Goal: Check status: Check status

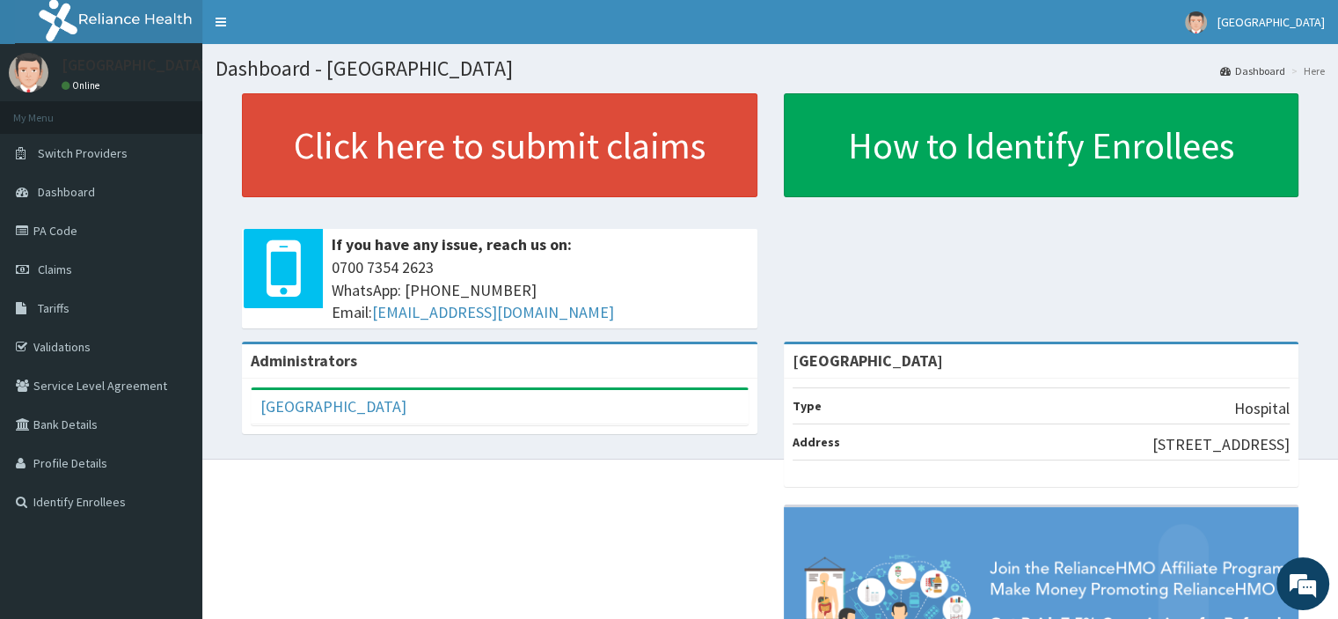
click at [55, 270] on span "Claims" at bounding box center [55, 269] width 34 height 16
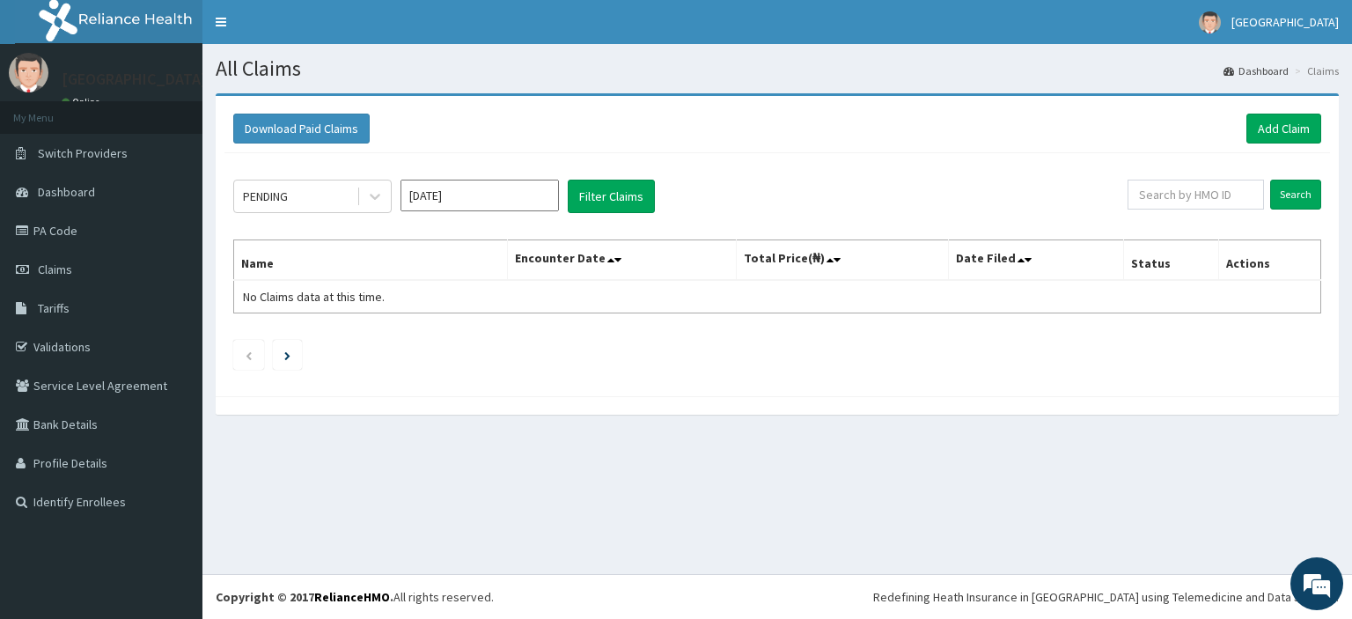
click at [292, 198] on div "PENDING" at bounding box center [295, 196] width 122 height 28
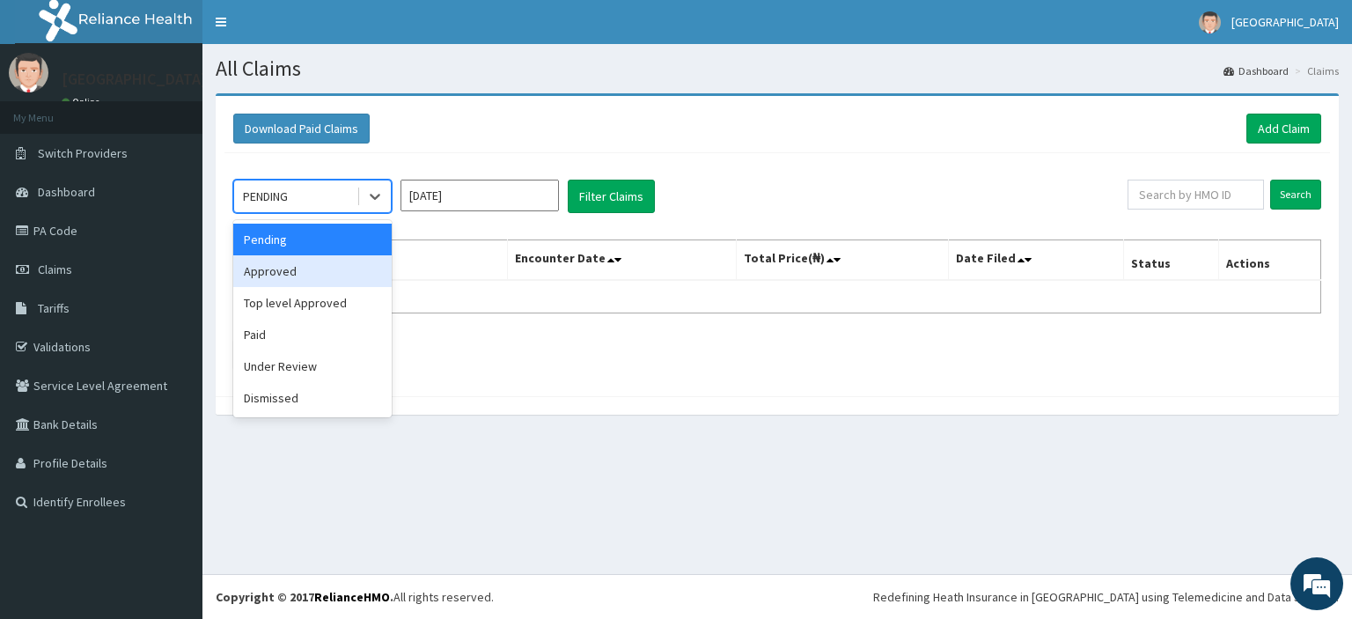
click at [309, 271] on div "Approved" at bounding box center [312, 271] width 158 height 32
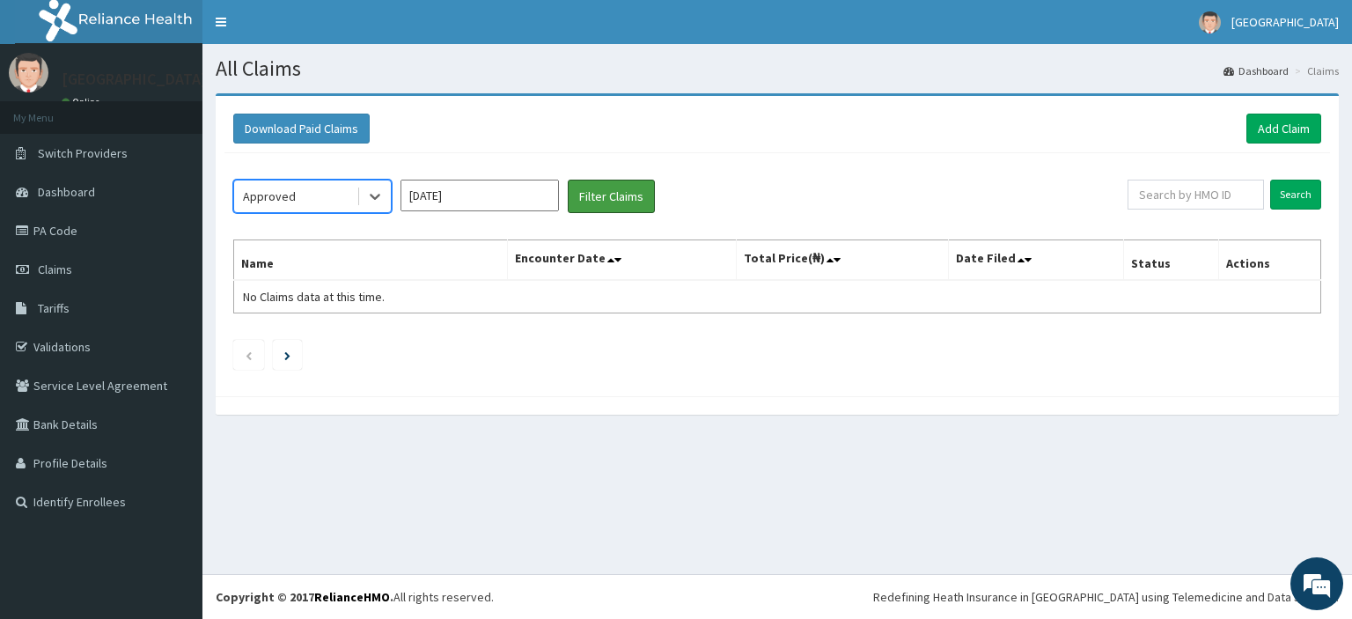
click at [644, 193] on button "Filter Claims" at bounding box center [611, 196] width 87 height 33
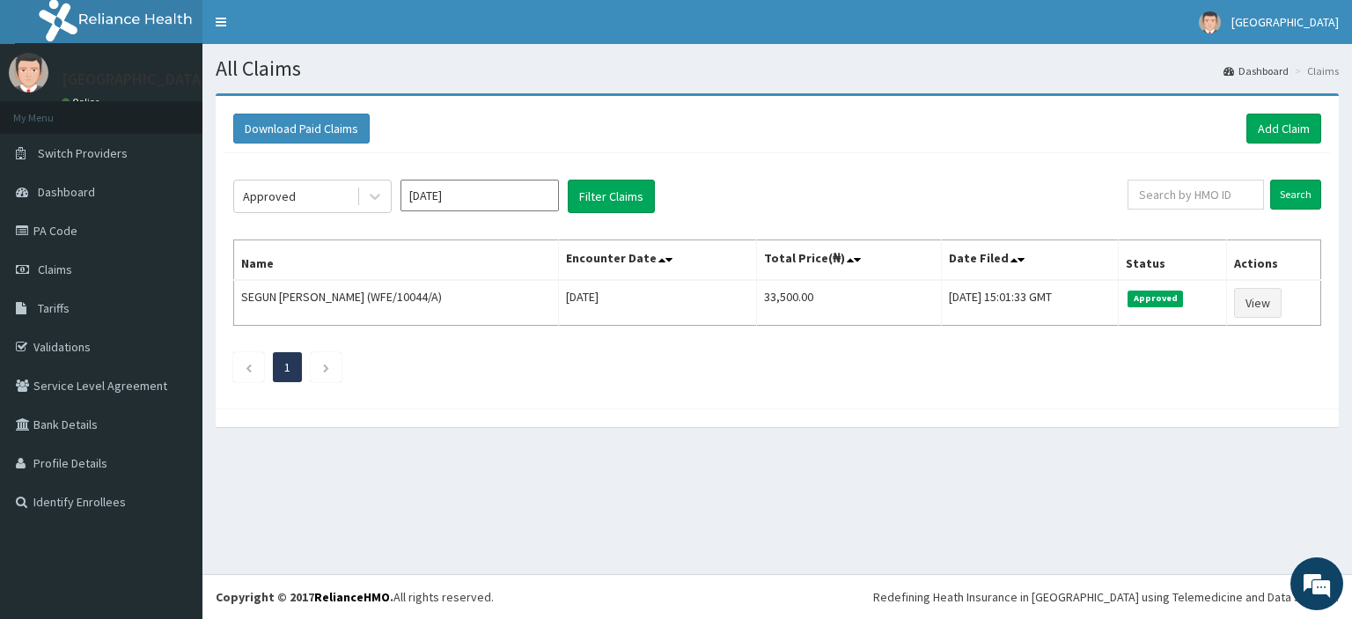
click at [342, 207] on div "Approved" at bounding box center [295, 196] width 122 height 28
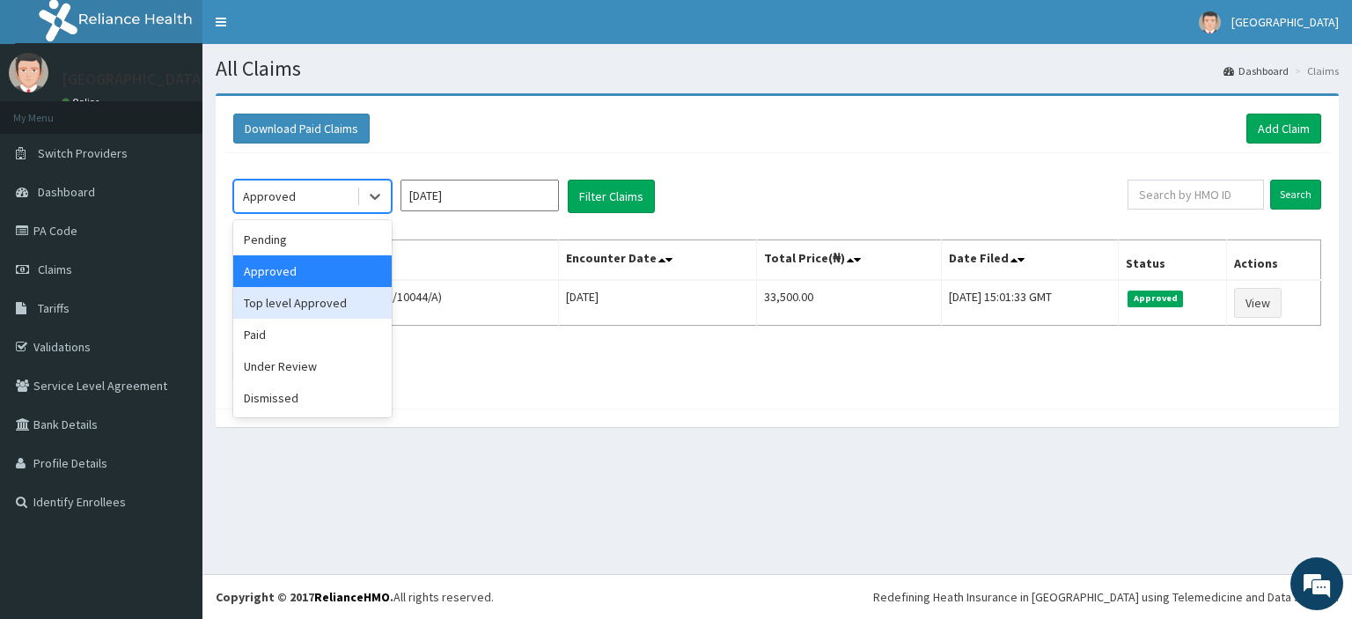
click at [339, 305] on div "Top level Approved" at bounding box center [312, 303] width 158 height 32
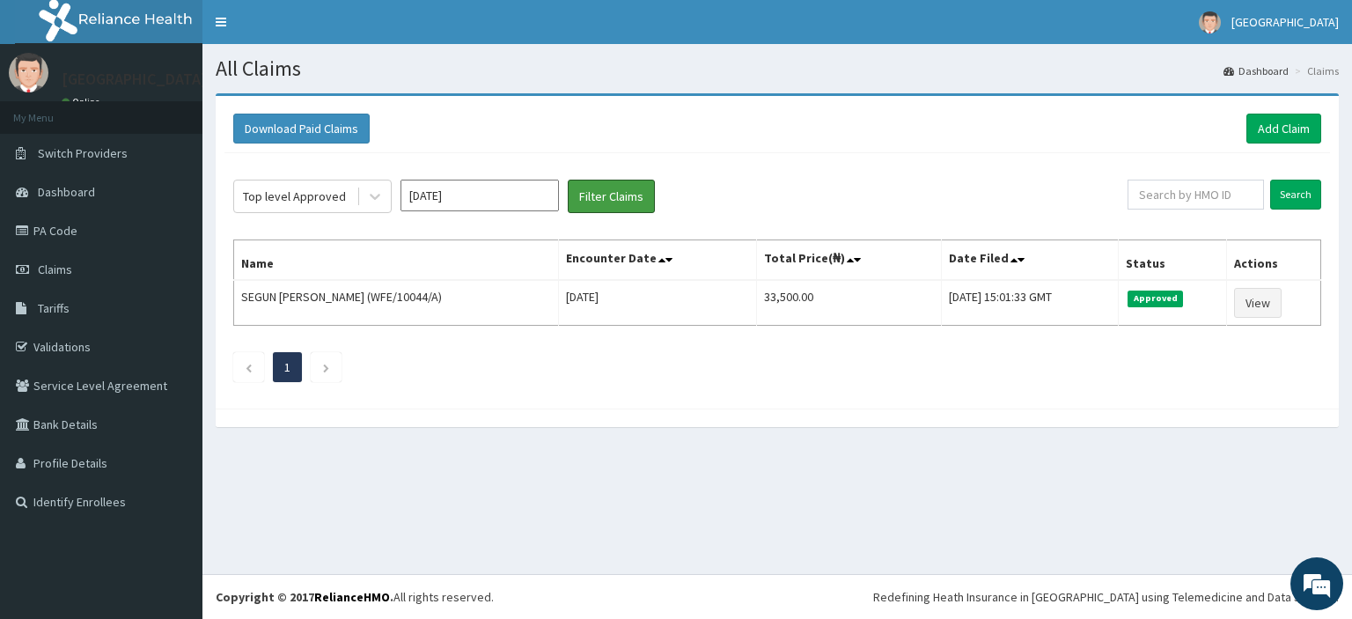
click at [644, 208] on button "Filter Claims" at bounding box center [611, 196] width 87 height 33
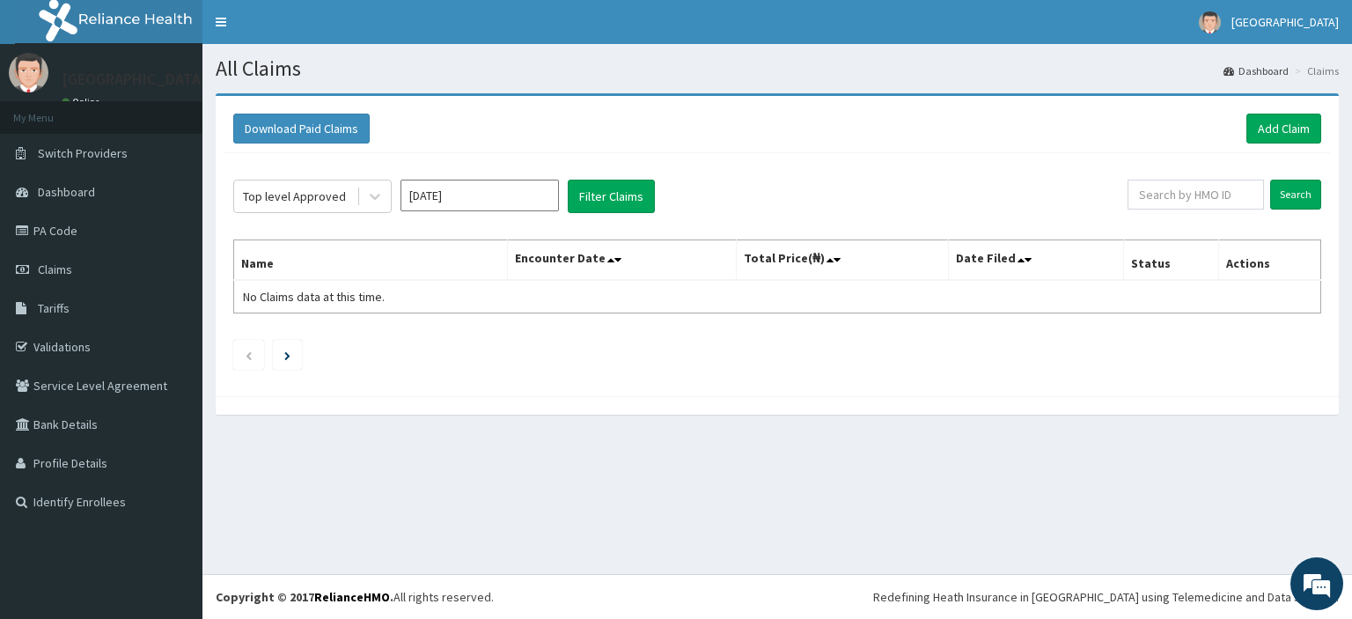
click at [371, 201] on icon at bounding box center [375, 196] width 18 height 18
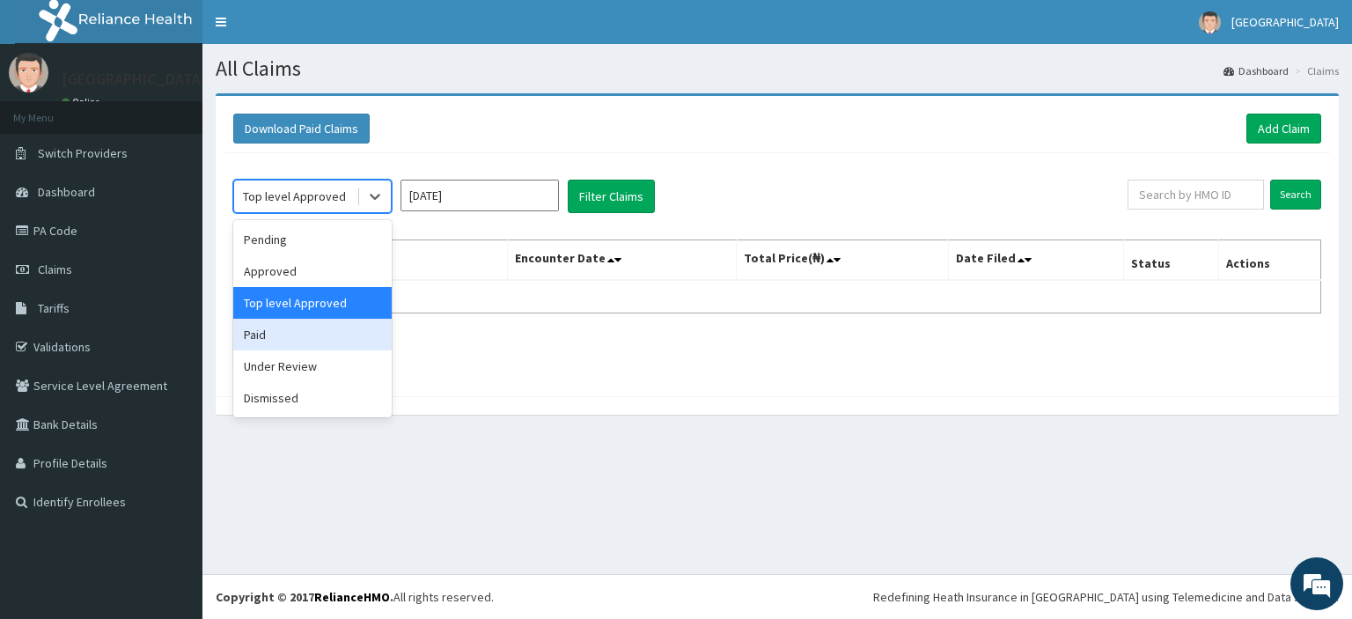
drag, startPoint x: 312, startPoint y: 331, endPoint x: 317, endPoint y: 308, distance: 23.5
click at [310, 330] on div "Paid" at bounding box center [312, 335] width 158 height 32
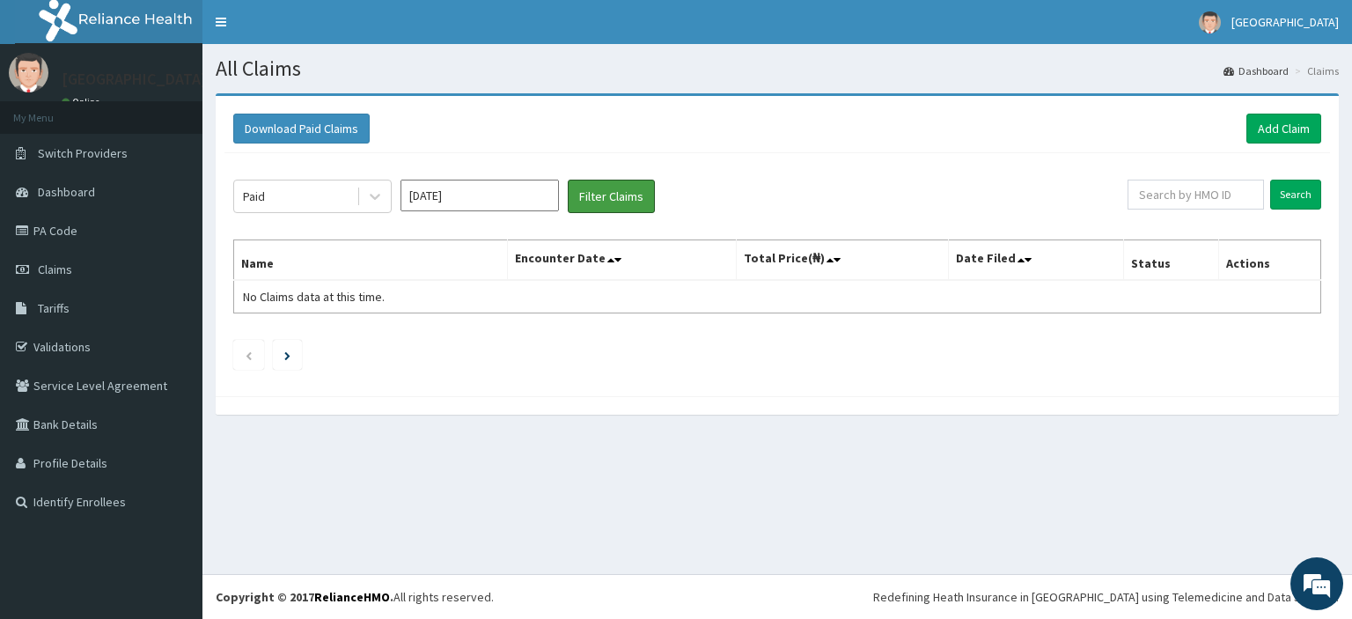
click at [637, 200] on button "Filter Claims" at bounding box center [611, 196] width 87 height 33
click at [375, 200] on icon at bounding box center [375, 196] width 18 height 18
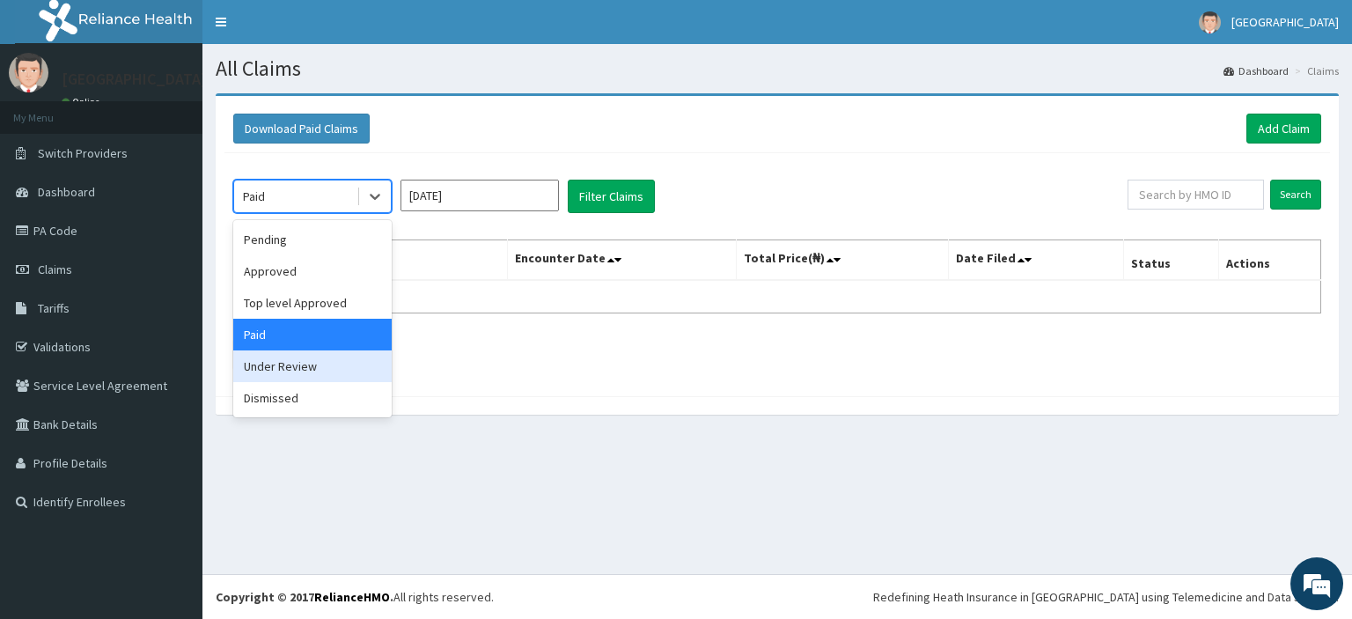
click at [306, 364] on div "Under Review" at bounding box center [312, 366] width 158 height 32
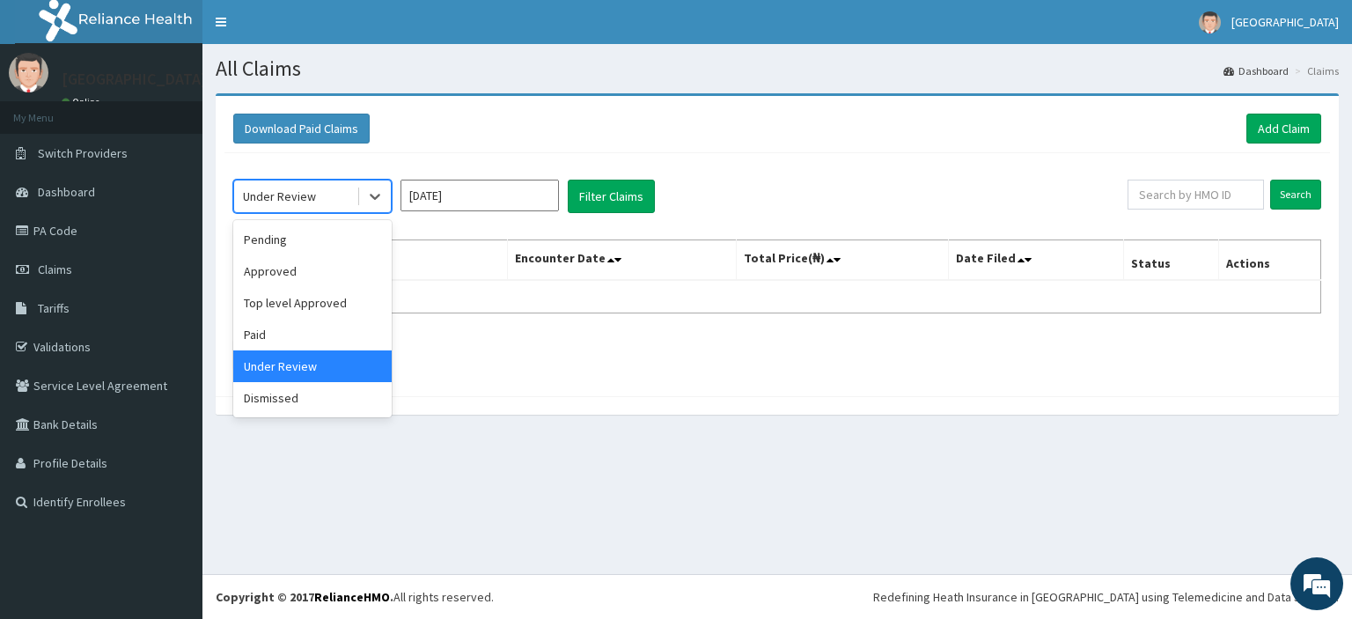
click at [377, 193] on icon at bounding box center [375, 196] width 18 height 18
click at [419, 191] on input "Aug 2025" at bounding box center [479, 196] width 158 height 32
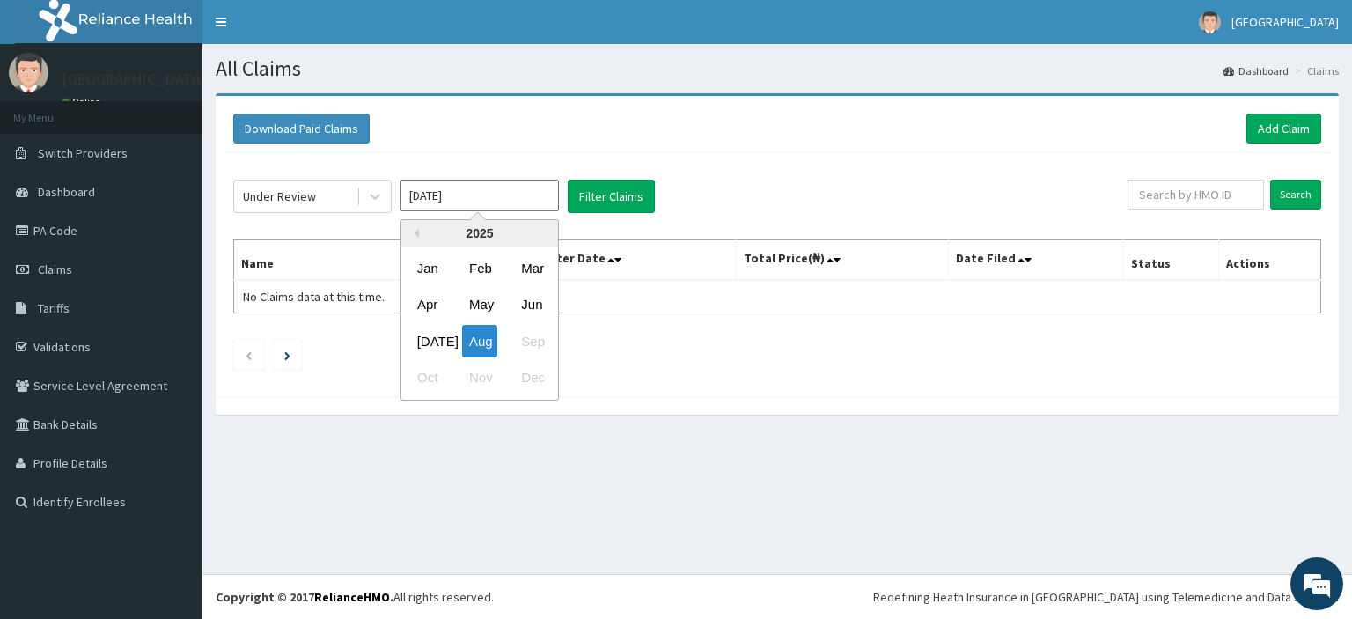
click at [435, 334] on div "Jul" at bounding box center [427, 341] width 35 height 33
click at [366, 192] on icon at bounding box center [375, 196] width 18 height 18
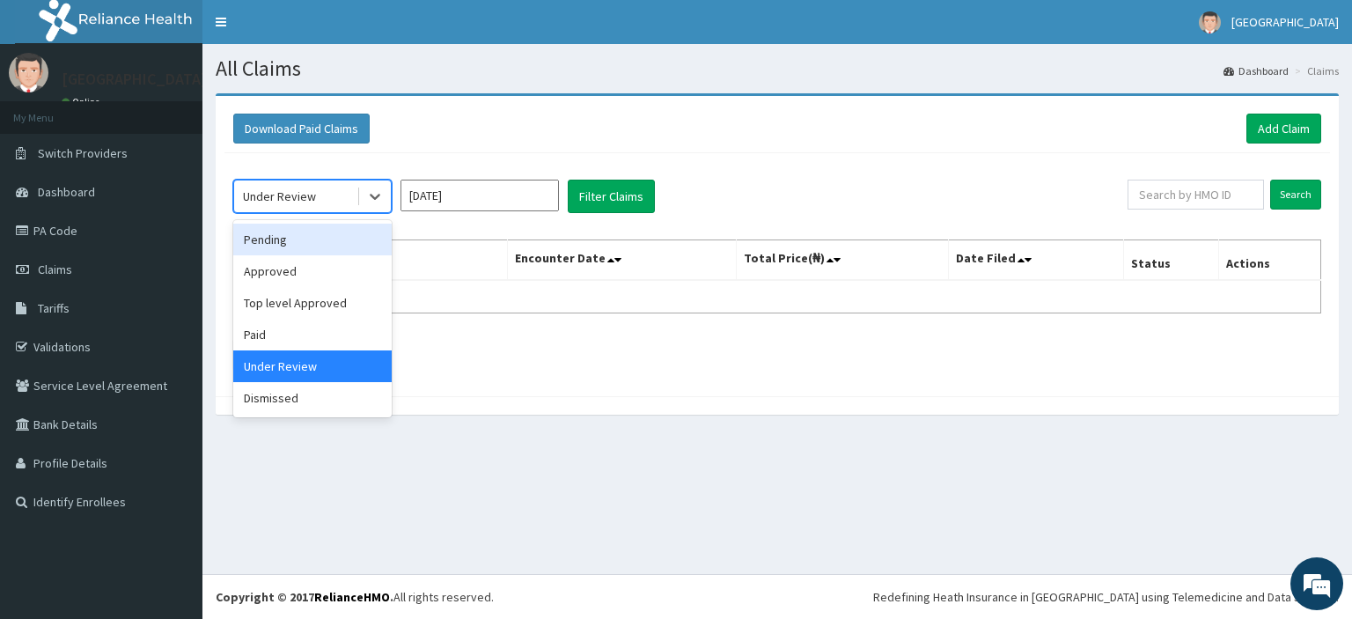
click at [338, 246] on div "Pending" at bounding box center [312, 240] width 158 height 32
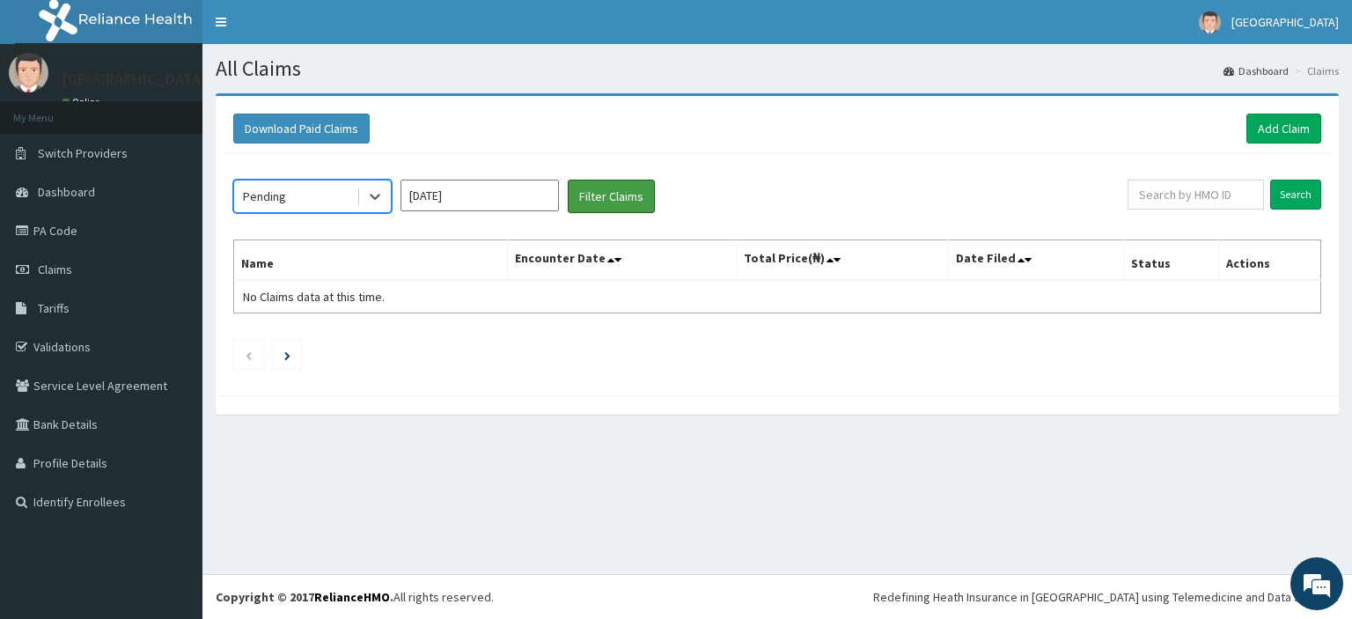
click at [602, 207] on button "Filter Claims" at bounding box center [611, 196] width 87 height 33
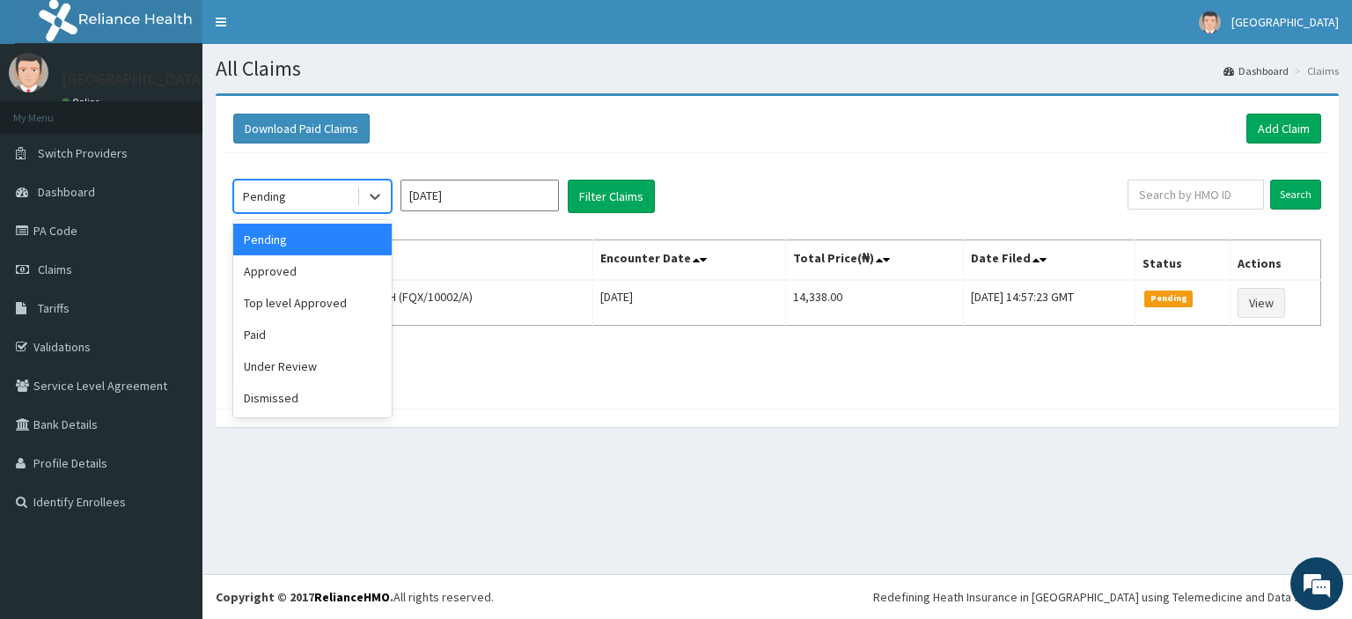
click at [384, 194] on div at bounding box center [375, 196] width 32 height 32
click at [351, 269] on div "Approved" at bounding box center [312, 271] width 158 height 32
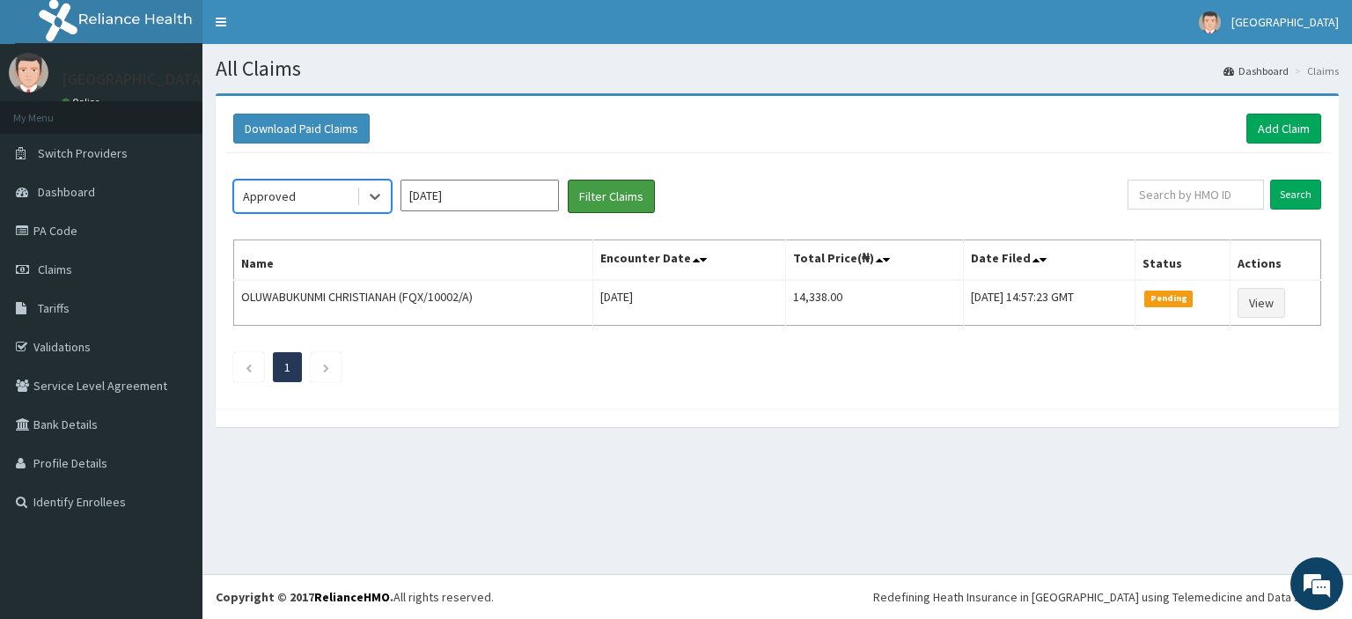
click at [604, 199] on button "Filter Claims" at bounding box center [611, 196] width 87 height 33
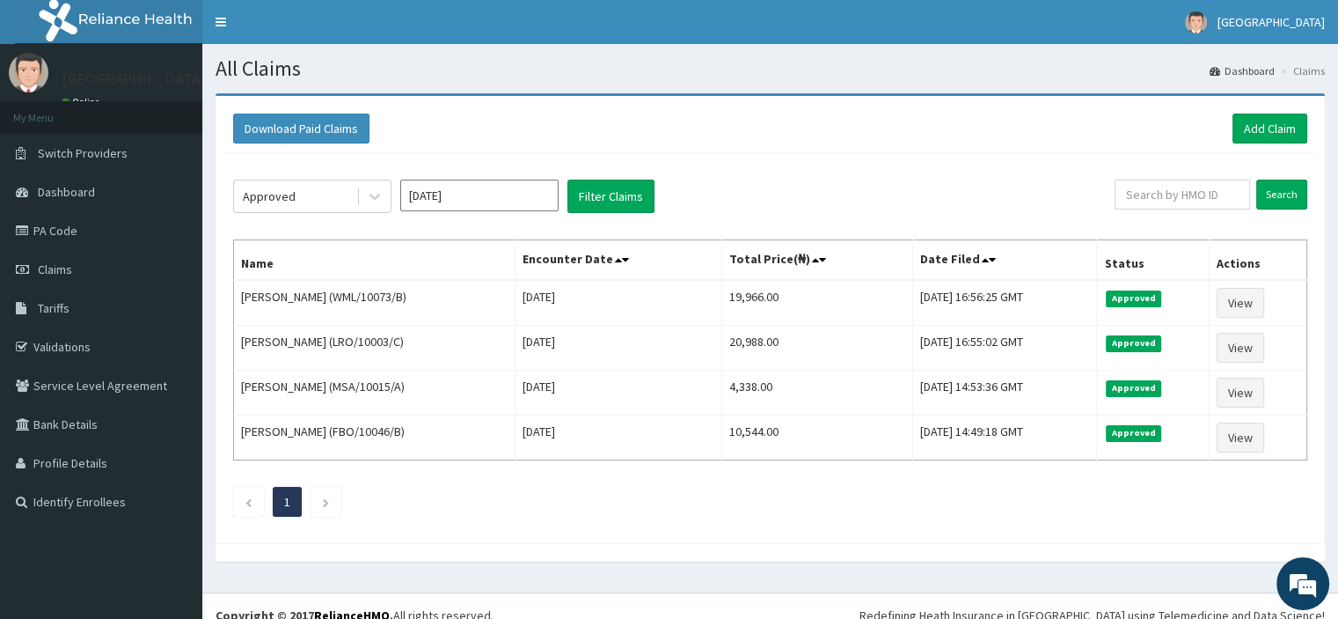
click at [374, 199] on icon at bounding box center [375, 196] width 18 height 18
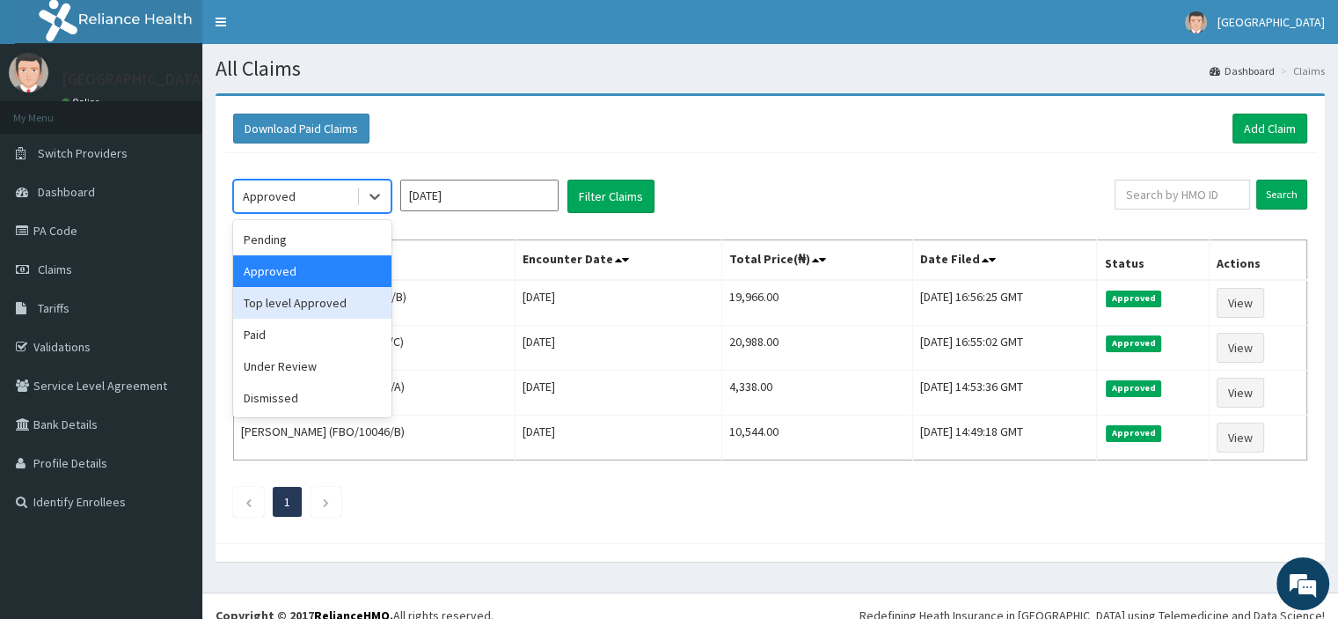
click at [329, 300] on div "Top level Approved" at bounding box center [312, 303] width 158 height 32
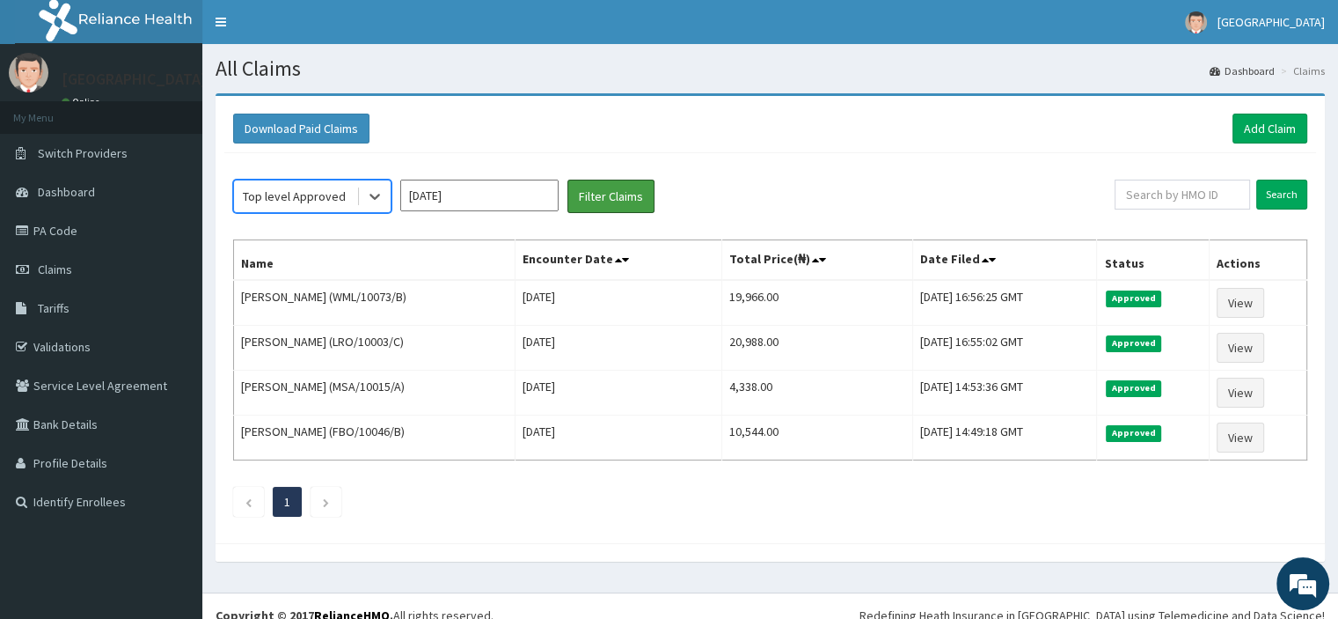
click at [594, 204] on button "Filter Claims" at bounding box center [611, 196] width 87 height 33
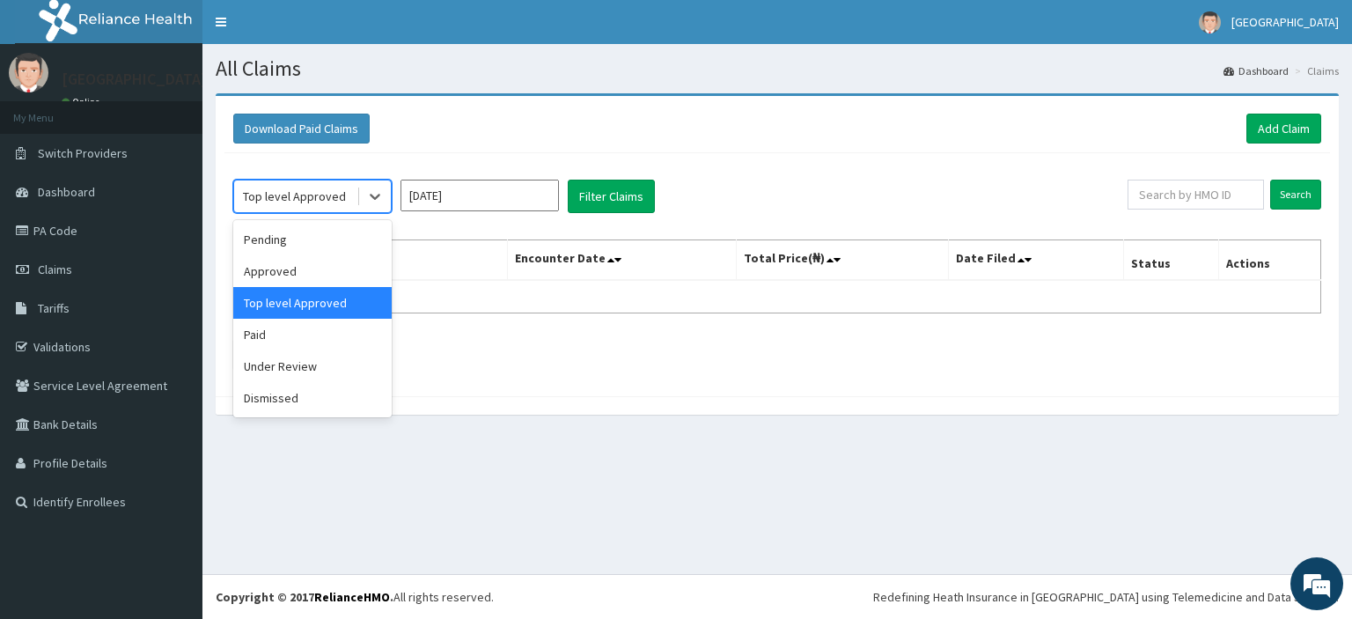
click at [385, 189] on div at bounding box center [375, 196] width 32 height 32
click at [322, 336] on div "Paid" at bounding box center [312, 335] width 158 height 32
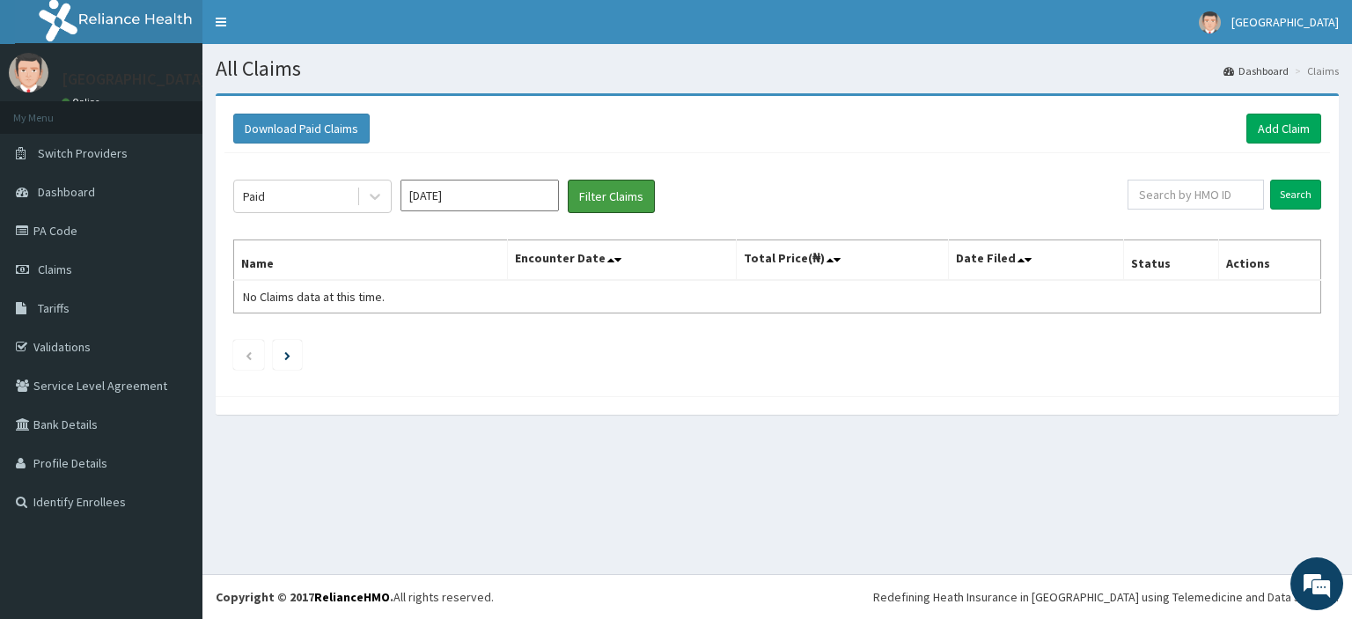
click at [595, 192] on button "Filter Claims" at bounding box center [611, 196] width 87 height 33
click at [377, 195] on icon at bounding box center [375, 197] width 11 height 6
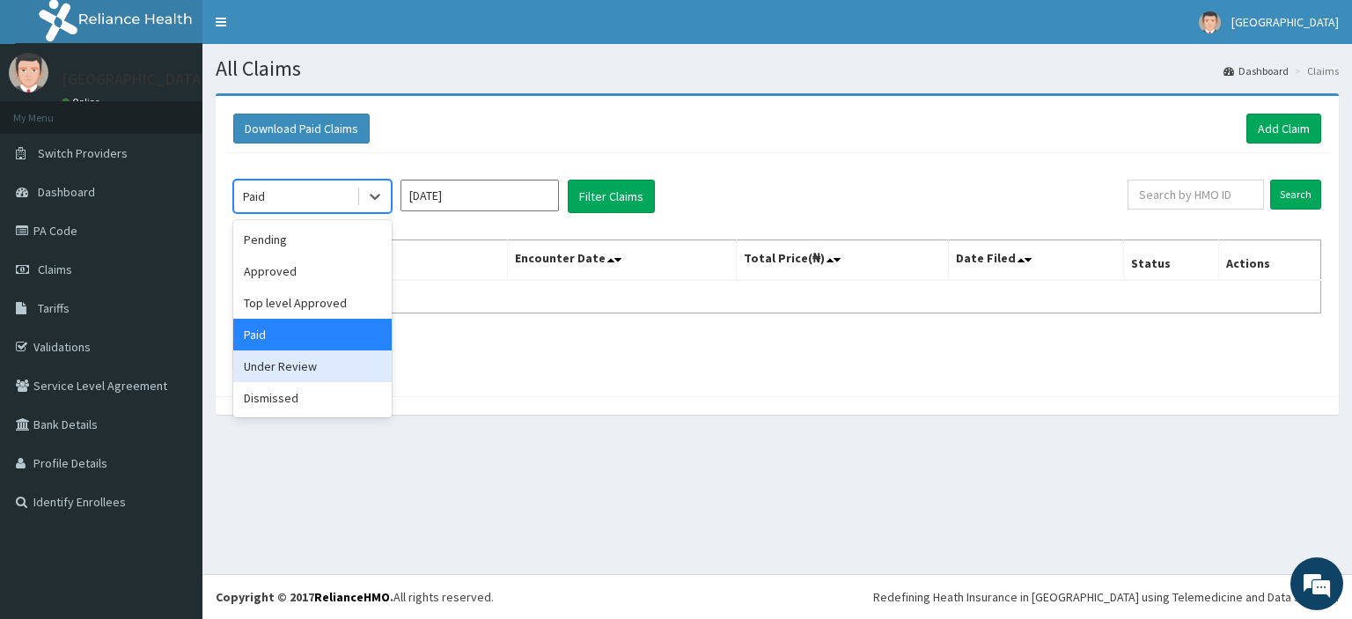
click at [349, 365] on div "Under Review" at bounding box center [312, 366] width 158 height 32
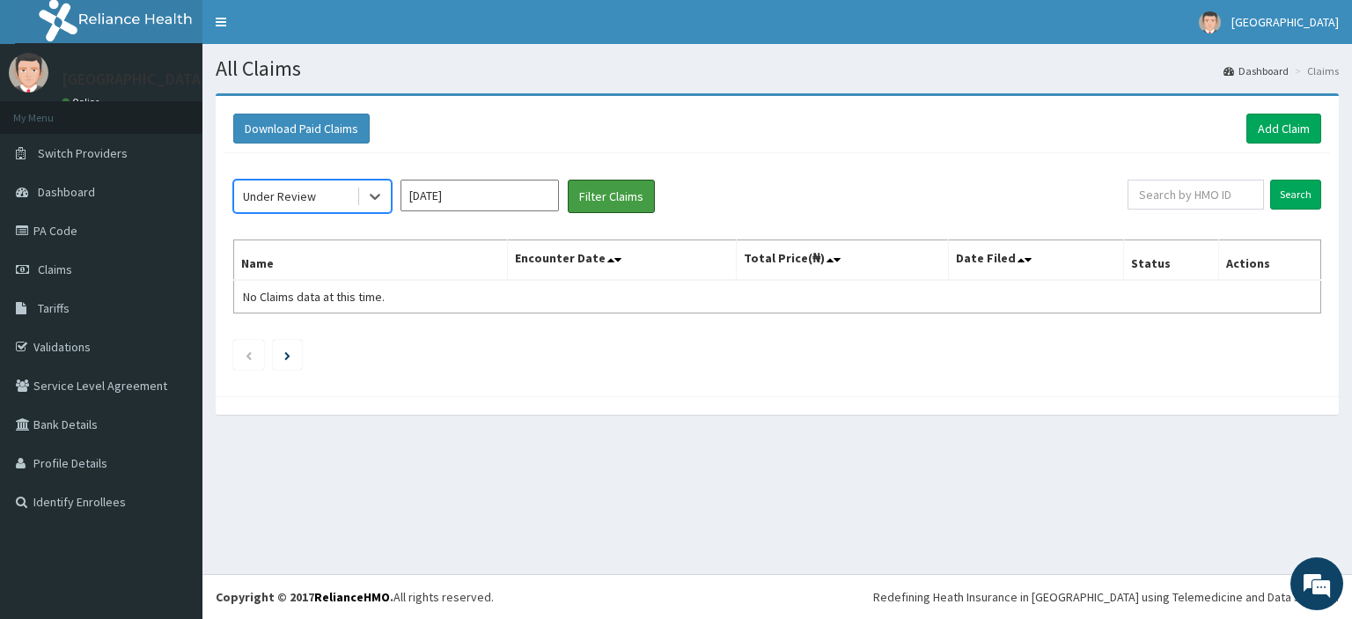
click at [630, 189] on button "Filter Claims" at bounding box center [611, 196] width 87 height 33
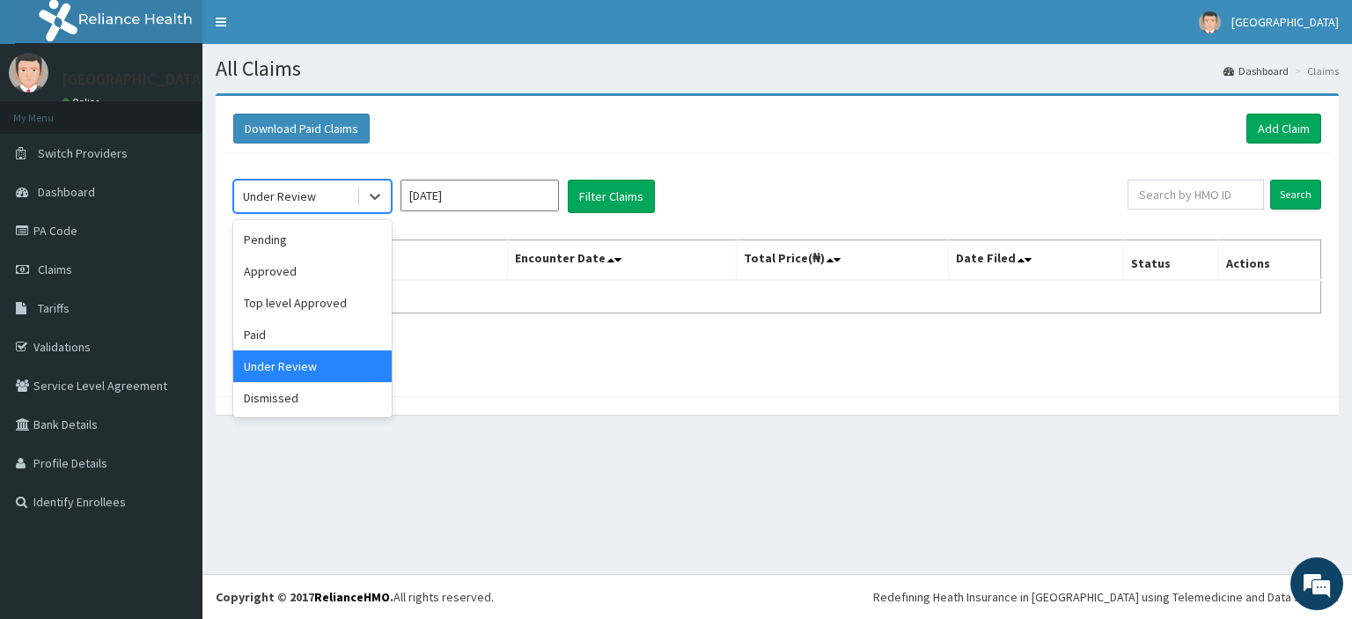
click at [365, 196] on div at bounding box center [375, 196] width 32 height 32
click at [414, 196] on input "Jul 2025" at bounding box center [479, 196] width 158 height 32
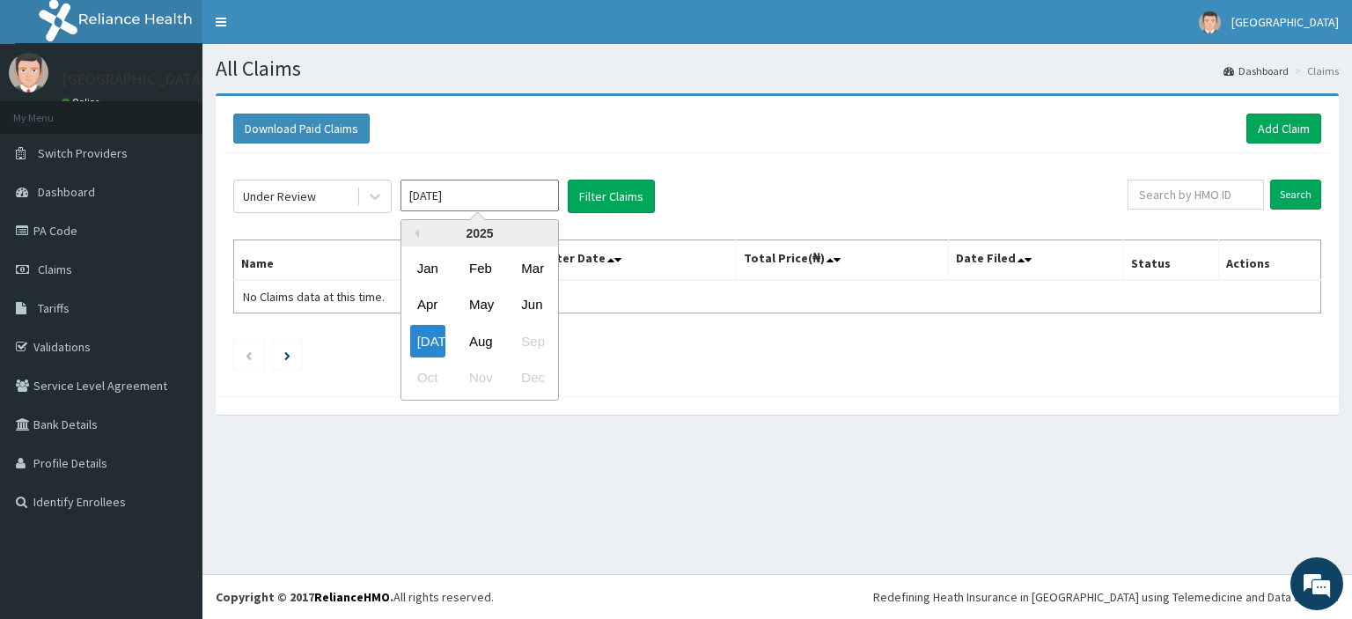
click at [531, 312] on div "Jun" at bounding box center [531, 305] width 35 height 33
type input "Jun 2025"
click at [373, 189] on icon at bounding box center [375, 196] width 18 height 18
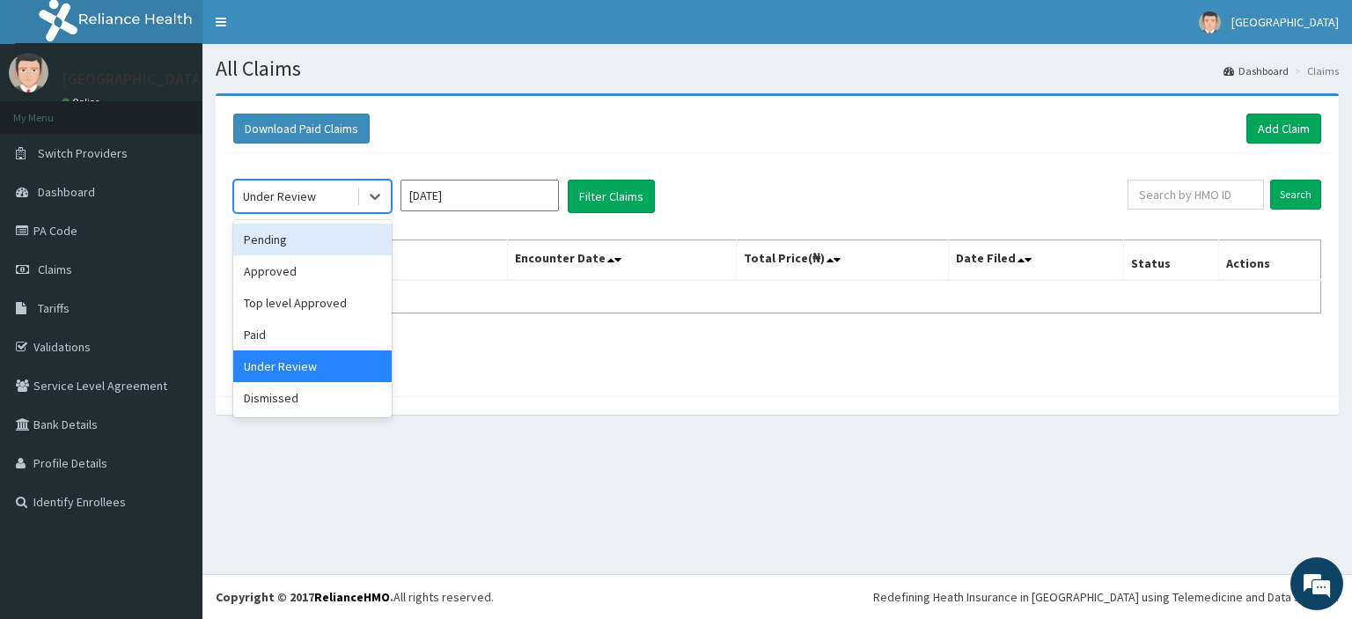
click at [337, 231] on div "Pending" at bounding box center [312, 240] width 158 height 32
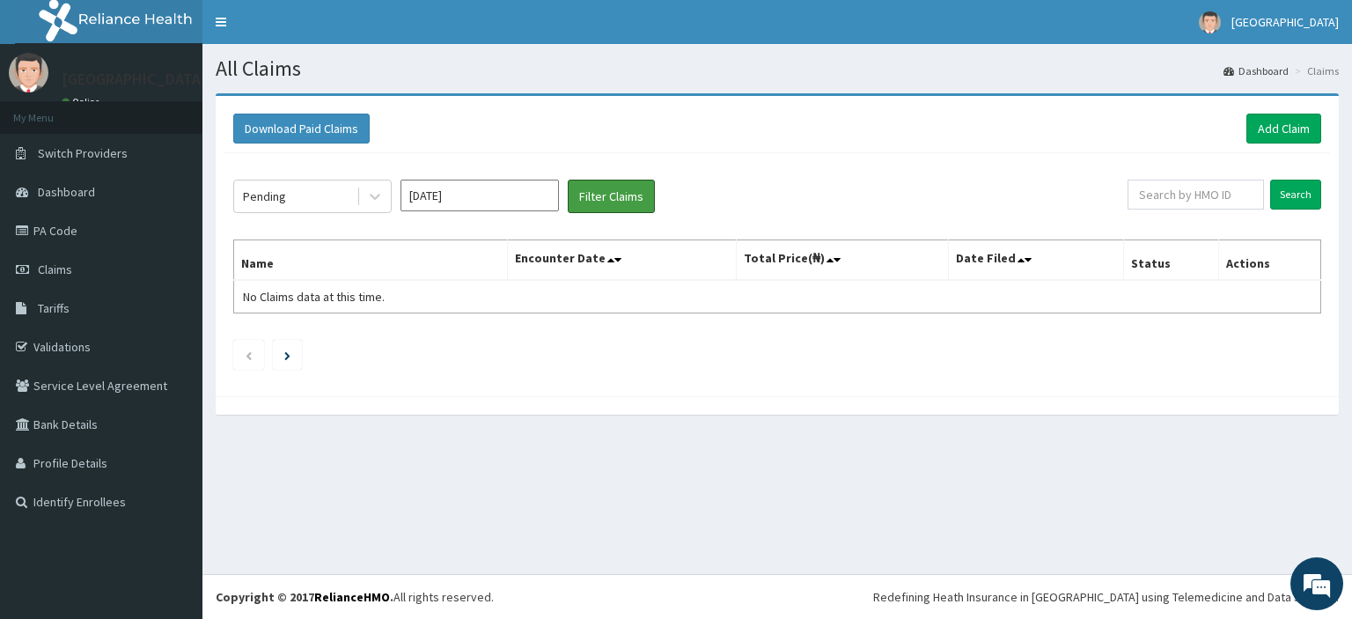
click at [609, 203] on button "Filter Claims" at bounding box center [611, 196] width 87 height 33
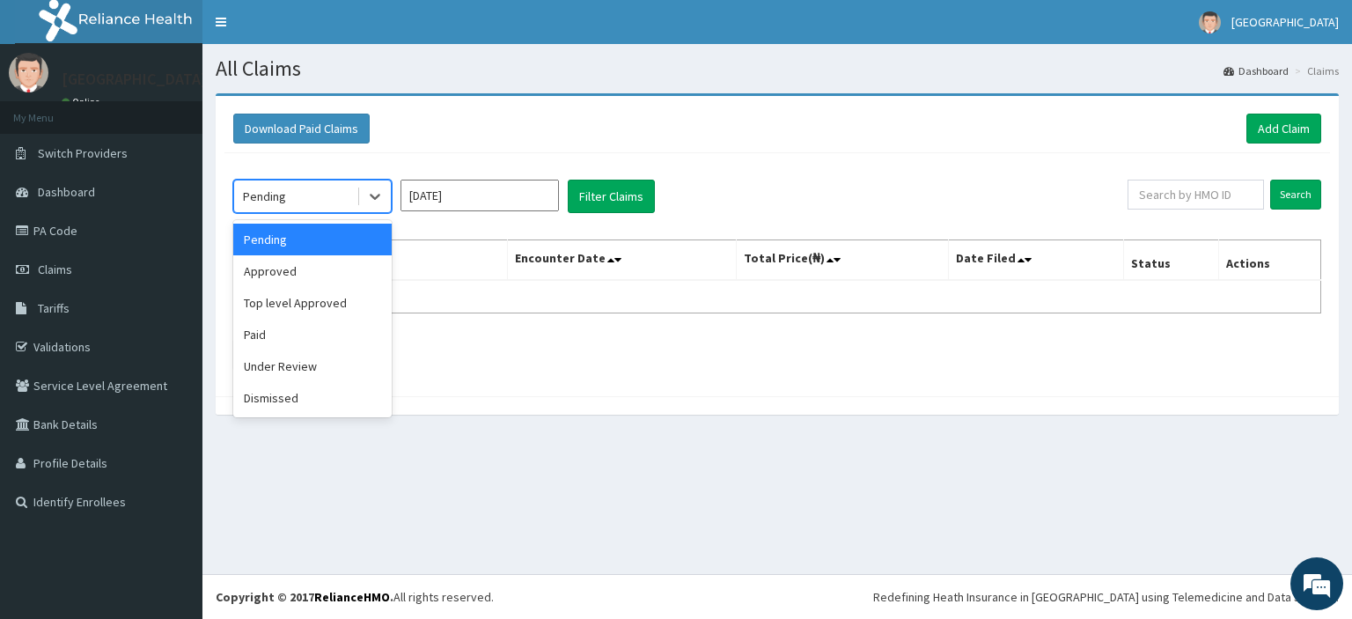
click at [380, 191] on icon at bounding box center [375, 196] width 18 height 18
click at [343, 270] on div "Approved" at bounding box center [312, 271] width 158 height 32
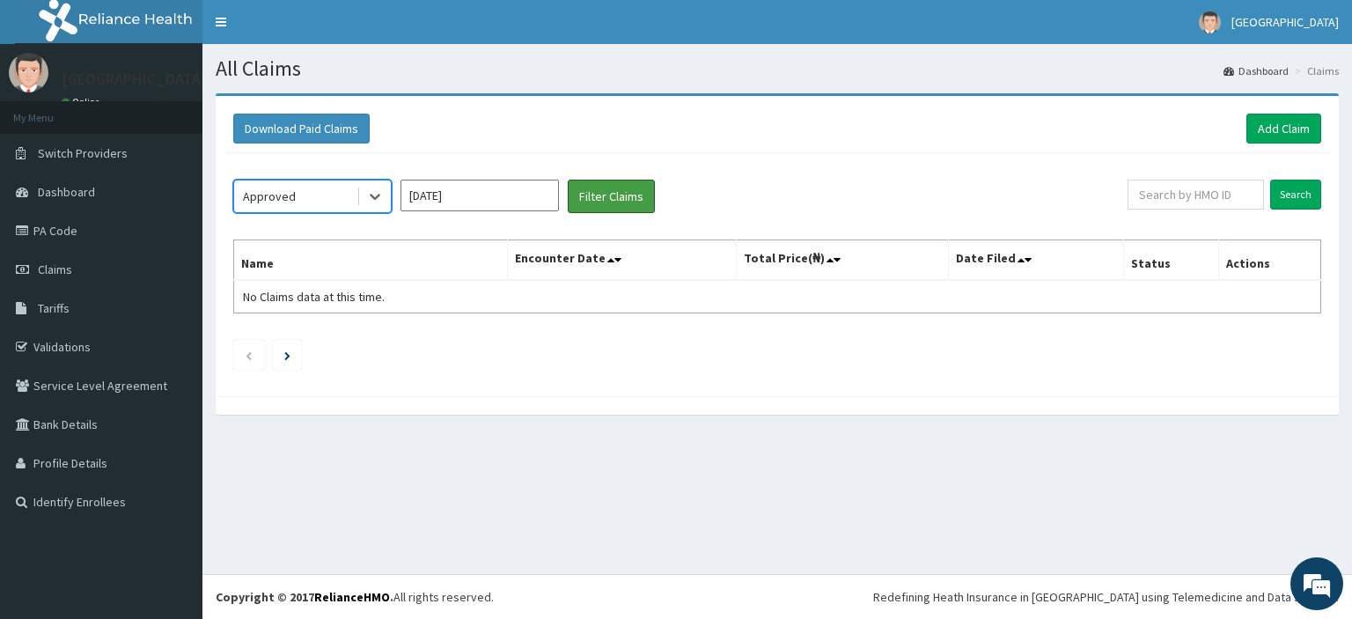
click at [591, 200] on button "Filter Claims" at bounding box center [611, 196] width 87 height 33
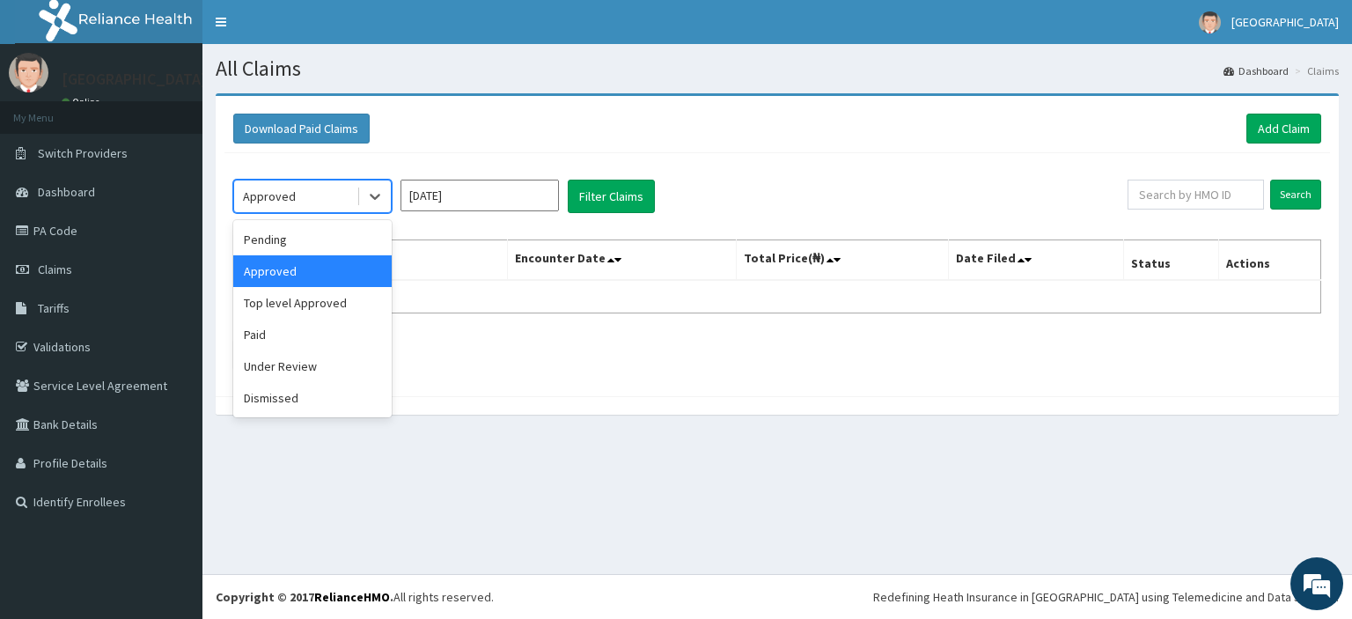
click at [374, 200] on icon at bounding box center [375, 196] width 18 height 18
click at [341, 304] on div "Top level Approved" at bounding box center [312, 303] width 158 height 32
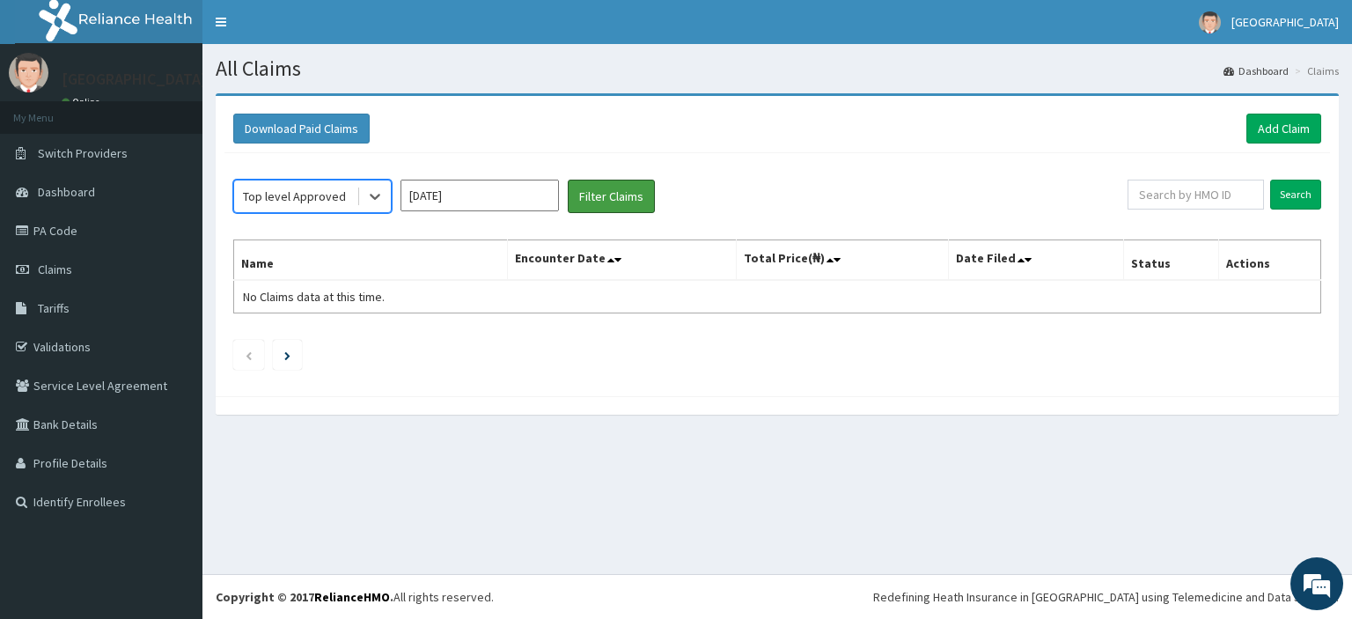
click at [607, 203] on button "Filter Claims" at bounding box center [611, 196] width 87 height 33
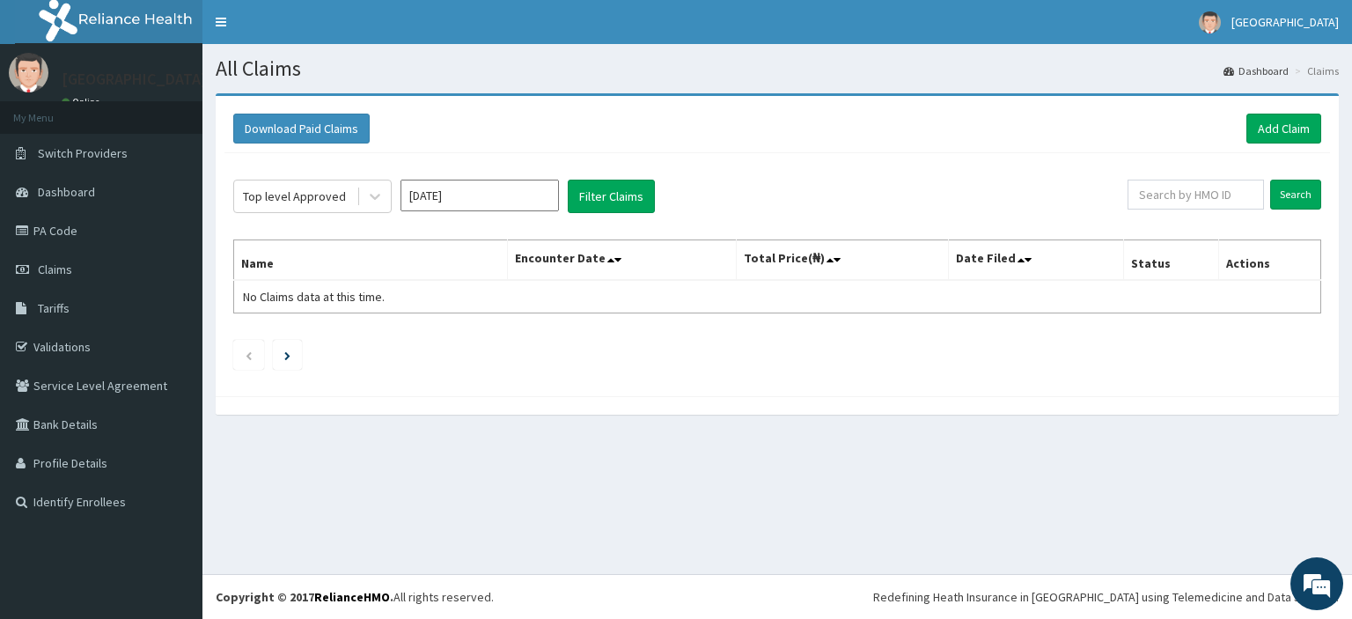
click at [373, 203] on icon at bounding box center [375, 196] width 18 height 18
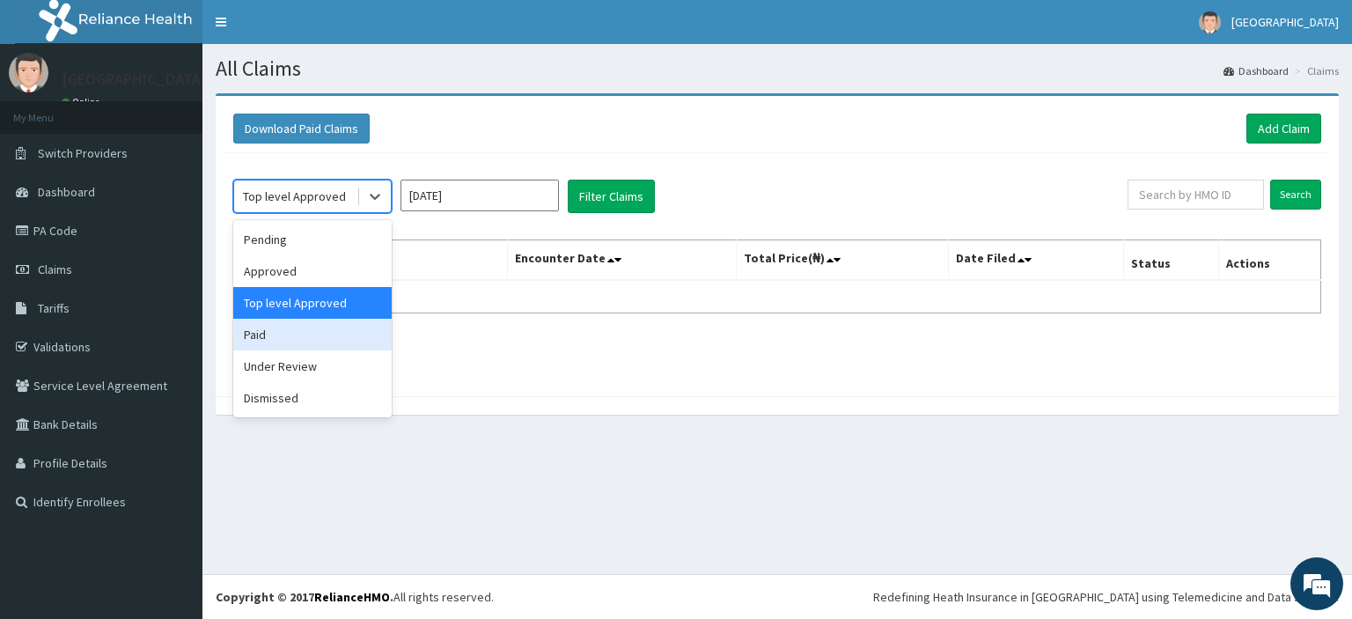
click at [322, 338] on div "Paid" at bounding box center [312, 335] width 158 height 32
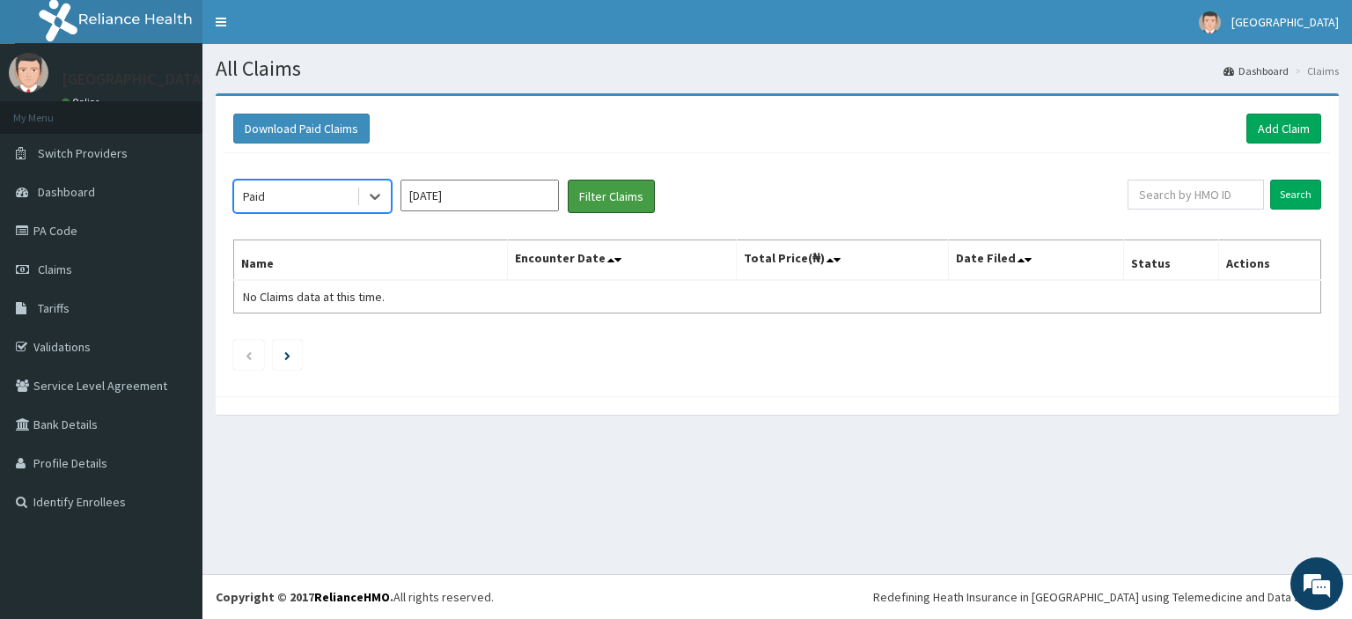
click at [591, 201] on button "Filter Claims" at bounding box center [611, 196] width 87 height 33
